Goal: Transaction & Acquisition: Download file/media

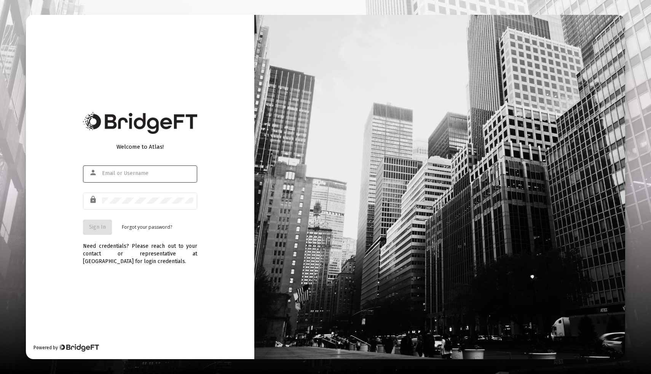
type input "[EMAIL_ADDRESS][DOMAIN_NAME]"
click at [94, 227] on span "Sign In" at bounding box center [97, 227] width 17 height 6
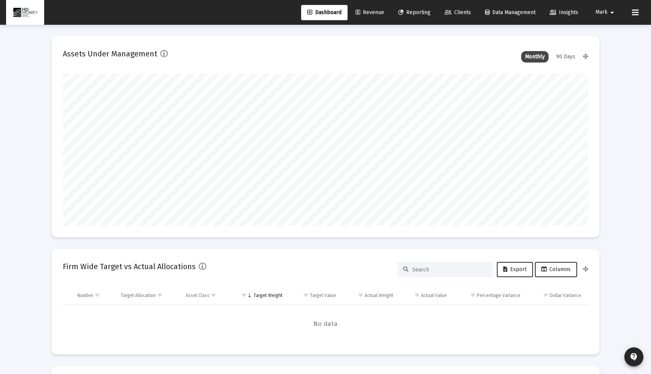
scroll to position [152, 283]
click at [423, 17] on link "Reporting" at bounding box center [414, 12] width 45 height 15
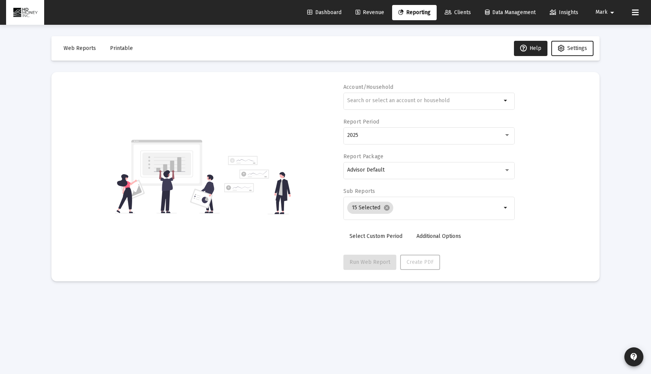
click at [123, 44] on button "Printable" at bounding box center [121, 48] width 35 height 15
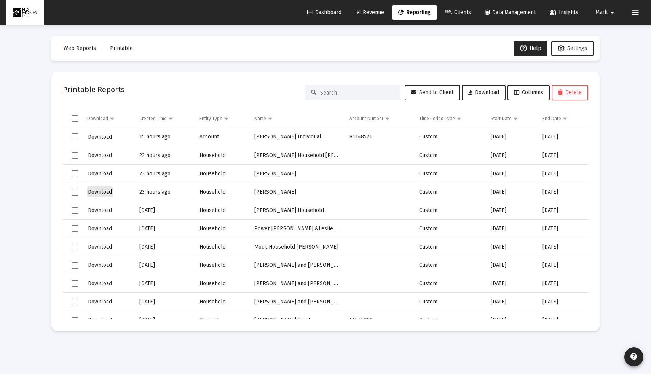
click at [105, 189] on span "Download" at bounding box center [100, 192] width 24 height 6
